Goal: Use online tool/utility: Utilize a website feature to perform a specific function

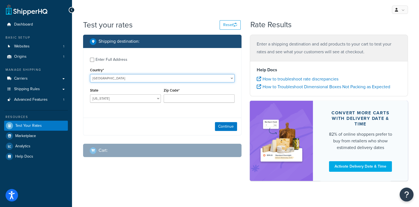
click at [232, 80] on select "[GEOGRAPHIC_DATA] [GEOGRAPHIC_DATA] [GEOGRAPHIC_DATA] [GEOGRAPHIC_DATA] [GEOGRA…" at bounding box center [162, 78] width 145 height 8
select select "IT"
click at [90, 74] on select "[GEOGRAPHIC_DATA] [GEOGRAPHIC_DATA] [GEOGRAPHIC_DATA] [GEOGRAPHIC_DATA] [GEOGRA…" at bounding box center [162, 78] width 145 height 8
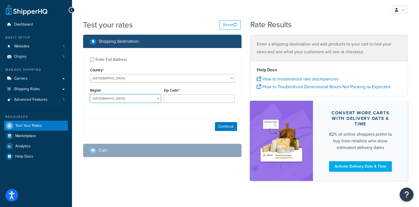
click at [153, 100] on select "[GEOGRAPHIC_DATA] [GEOGRAPHIC_DATA] [GEOGRAPHIC_DATA] [GEOGRAPHIC_DATA] [GEOGRA…" at bounding box center [125, 98] width 71 height 8
click at [141, 96] on select "[GEOGRAPHIC_DATA] [GEOGRAPHIC_DATA] [GEOGRAPHIC_DATA] [GEOGRAPHIC_DATA] [GEOGRA…" at bounding box center [125, 98] width 71 height 8
select select "SI"
click at [90, 94] on select "[GEOGRAPHIC_DATA] [GEOGRAPHIC_DATA] [GEOGRAPHIC_DATA] [GEOGRAPHIC_DATA] [GEOGRA…" at bounding box center [125, 98] width 71 height 8
click at [173, 100] on input "Zip Code*" at bounding box center [199, 98] width 71 height 8
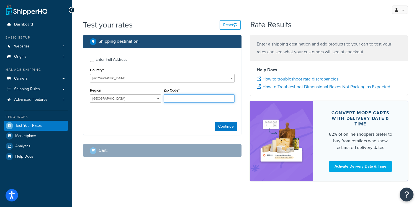
paste input "53012"
type input "53012"
click at [217, 127] on button "Continue" at bounding box center [226, 126] width 22 height 9
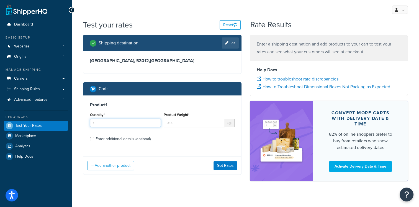
type input "1"
click at [155, 122] on input "1" at bounding box center [125, 122] width 71 height 8
click at [175, 124] on input "Product Weight*" at bounding box center [194, 122] width 61 height 8
type input "0.98"
click at [91, 139] on input "Enter additional details (optional)" at bounding box center [92, 139] width 4 height 4
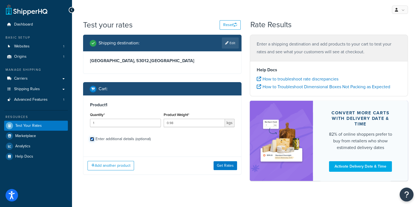
checkbox input "true"
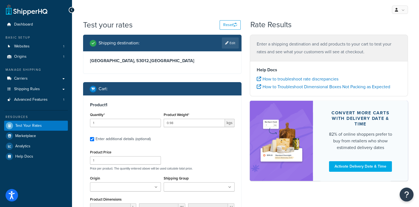
click at [199, 182] on ul at bounding box center [199, 186] width 71 height 9
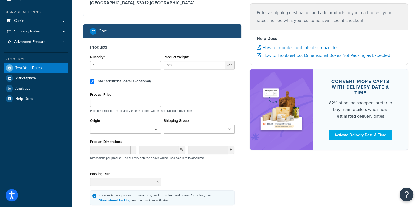
scroll to position [58, 0]
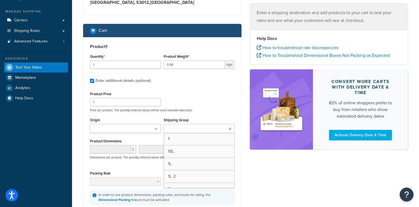
click at [226, 131] on ul at bounding box center [199, 128] width 71 height 9
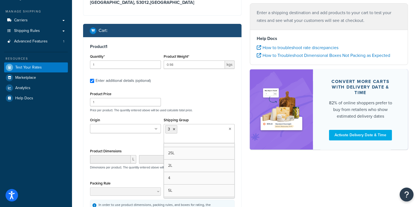
click at [302, 162] on div "Shipping destination : Edit [GEOGRAPHIC_DATA], 53012 , [GEOGRAPHIC_DATA] Cart :…" at bounding box center [245, 113] width 333 height 275
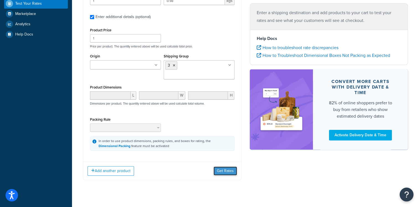
click at [224, 166] on button "Get Rates" at bounding box center [225, 170] width 24 height 9
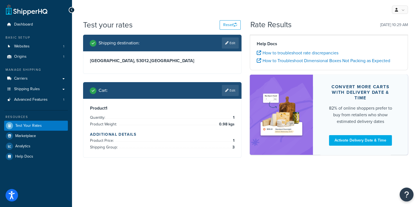
scroll to position [0, 0]
